Goal: Task Accomplishment & Management: Use online tool/utility

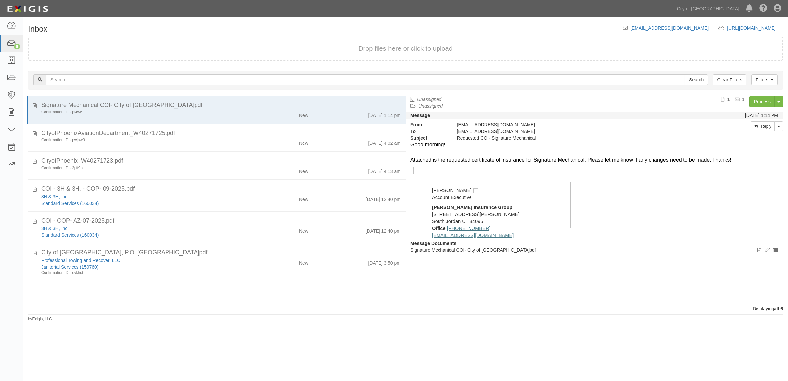
click at [177, 114] on div "Confirmation ID - pf4wf9" at bounding box center [143, 112] width 205 height 6
click at [11, 33] on link at bounding box center [11, 25] width 23 height 17
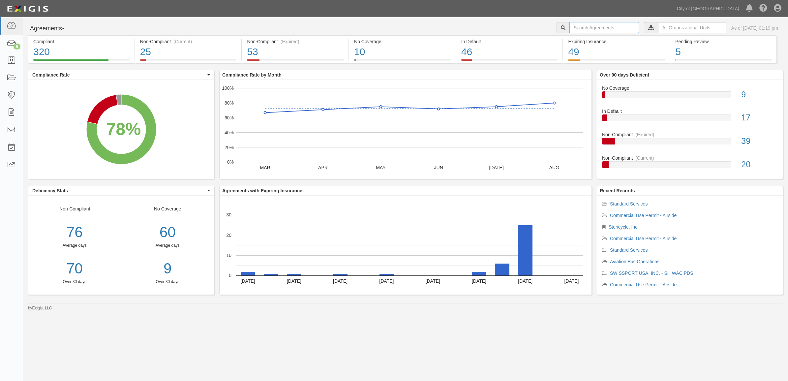
click at [570, 27] on input "text" at bounding box center [604, 27] width 70 height 11
click at [569, 26] on input "text" at bounding box center [604, 27] width 70 height 11
type input "163479"
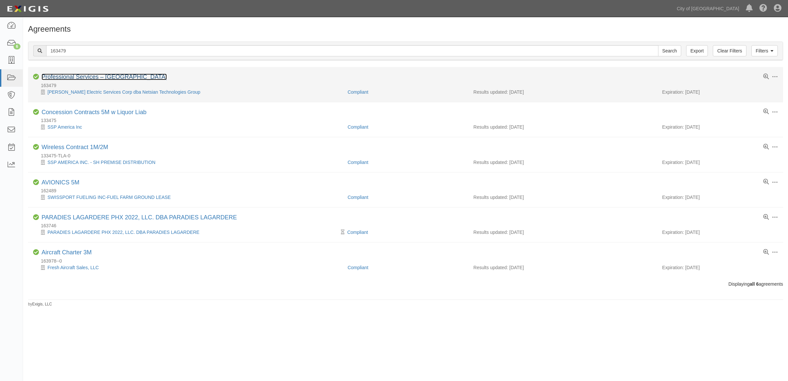
click at [112, 78] on link "Professional Services – Airside" at bounding box center [104, 77] width 125 height 7
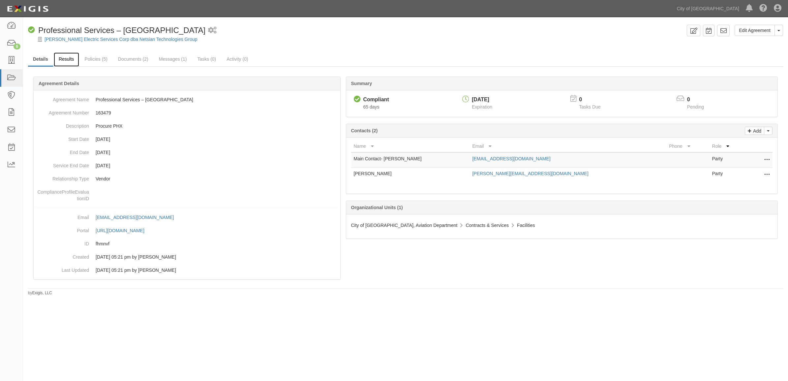
click at [58, 59] on link "Results" at bounding box center [66, 59] width 25 height 14
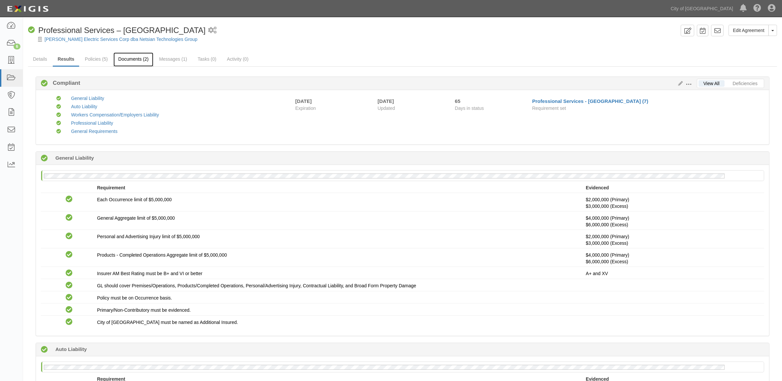
click at [114, 61] on link "Documents (2)" at bounding box center [133, 59] width 40 height 14
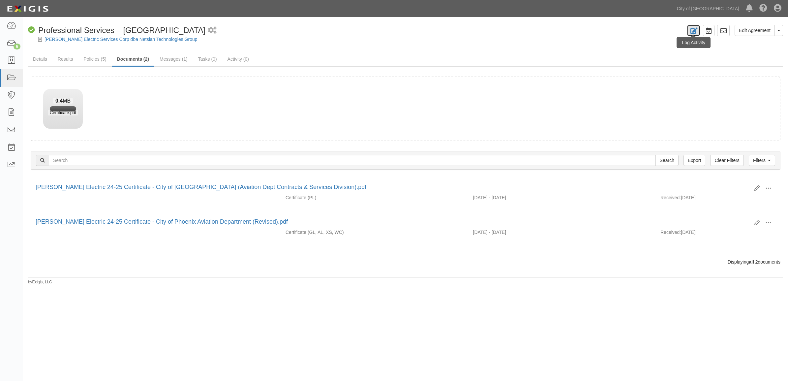
click at [691, 30] on icon at bounding box center [694, 31] width 8 height 6
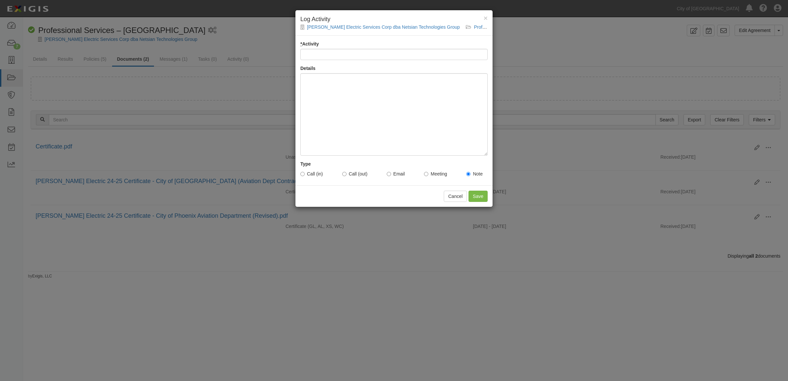
click at [331, 49] on input "* Activity" at bounding box center [393, 54] width 187 height 11
type input "uploaded document"
click at [343, 114] on div at bounding box center [393, 114] width 187 height 82
click at [481, 198] on input "Save" at bounding box center [477, 196] width 19 height 11
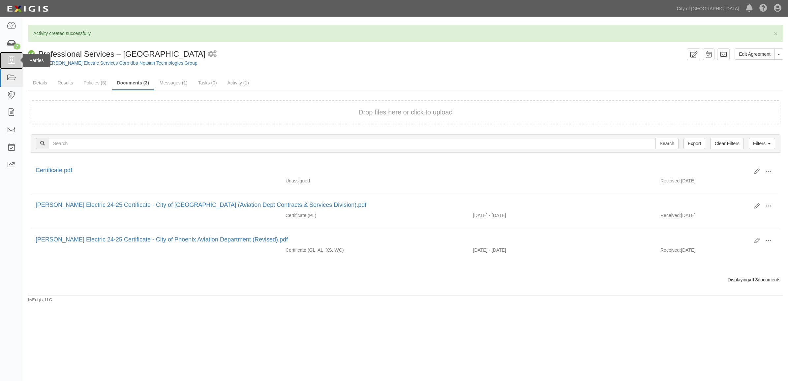
click at [17, 52] on link at bounding box center [11, 60] width 23 height 17
click at [18, 45] on div "7" at bounding box center [17, 47] width 7 height 6
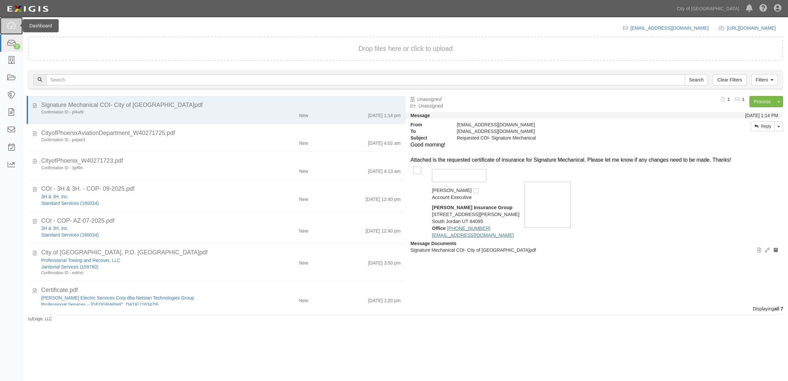
click at [6, 22] on link at bounding box center [11, 25] width 23 height 17
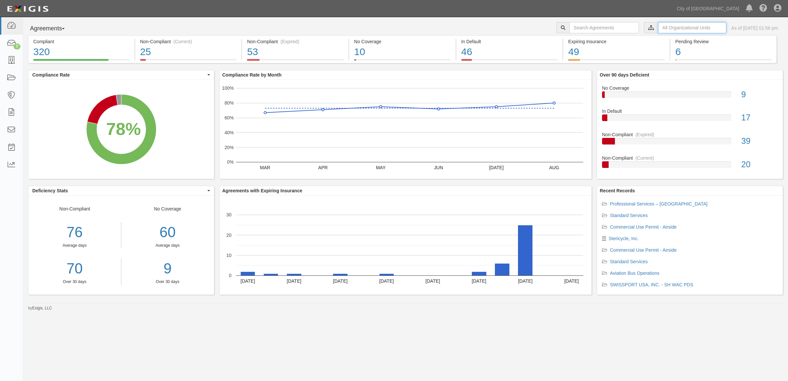
click at [670, 25] on input "text" at bounding box center [692, 27] width 68 height 11
click at [580, 40] on icon at bounding box center [581, 39] width 5 height 3
click at [688, 26] on input "text" at bounding box center [692, 27] width 68 height 11
click at [580, 41] on icon at bounding box center [581, 39] width 5 height 3
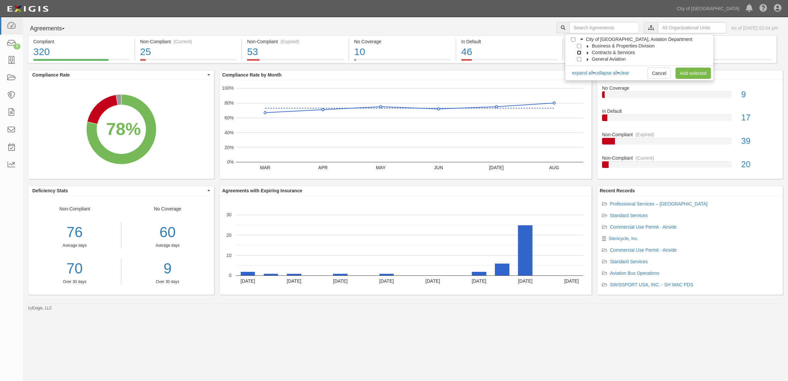
click at [578, 53] on input "Contracts & Services" at bounding box center [579, 52] width 4 height 4
checkbox input "true"
click at [679, 76] on link "Add selected" at bounding box center [692, 73] width 35 height 11
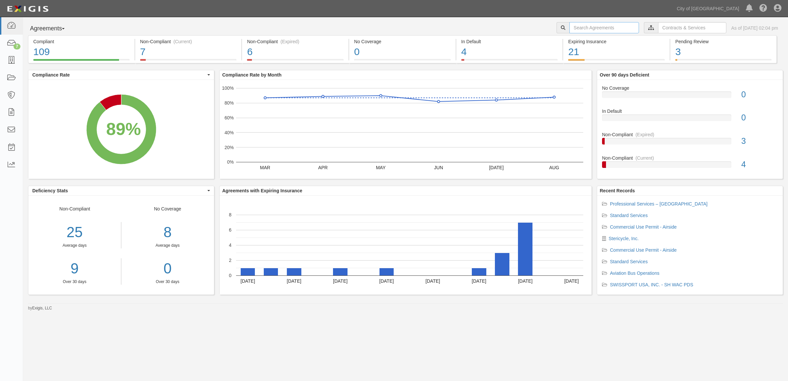
click at [572, 32] on input "text" at bounding box center [604, 27] width 70 height 11
type input "163479"
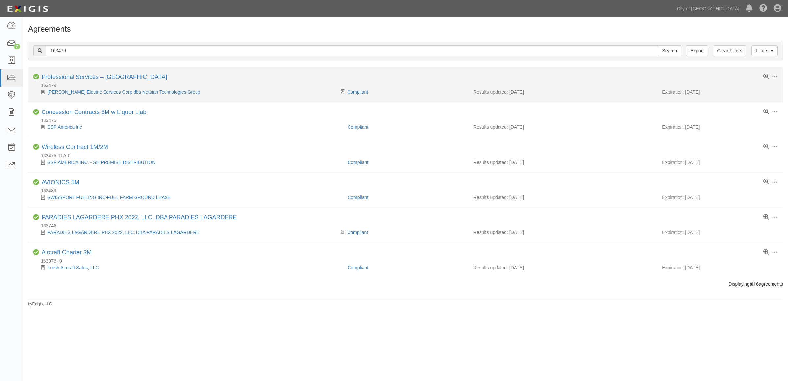
click at [101, 73] on li "Toggle Agreement Dropdown Edit Log activity Add task Send message Archive Compl…" at bounding box center [405, 84] width 755 height 35
click at [100, 76] on link "Professional Services – [GEOGRAPHIC_DATA]" at bounding box center [104, 77] width 125 height 7
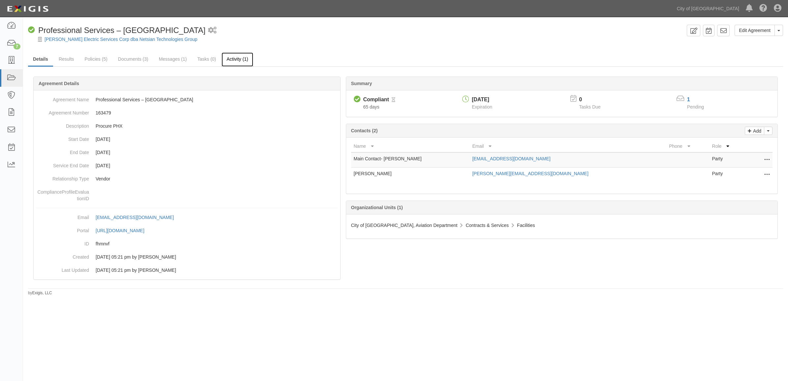
click at [233, 55] on link "Activity (1)" at bounding box center [237, 59] width 31 height 14
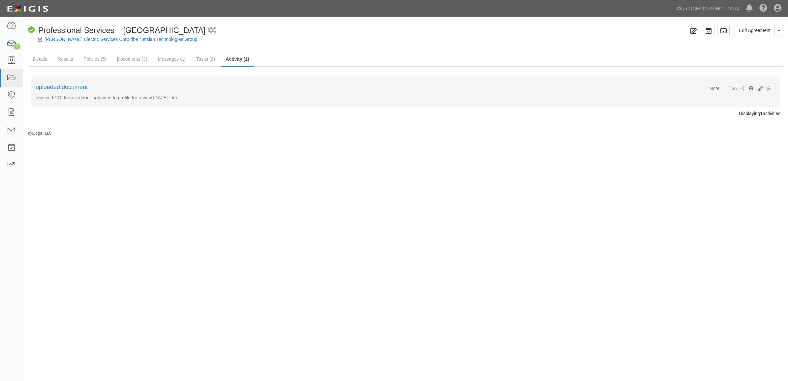
click at [105, 94] on div at bounding box center [406, 93] width 740 height 3
click at [102, 96] on p "received COI from vendor - uploaded to profile for review [DATE] - tm" at bounding box center [406, 97] width 740 height 7
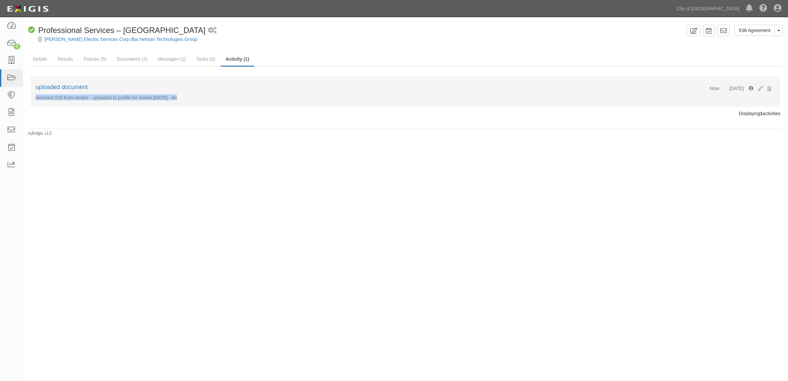
copy p "received COI from vendor - uploaded to profile for review [DATE] - tm"
